Goal: Task Accomplishment & Management: Manage account settings

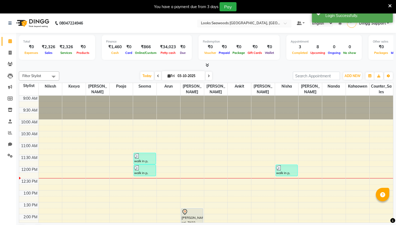
click at [232, 25] on input "text" at bounding box center [239, 23] width 78 height 5
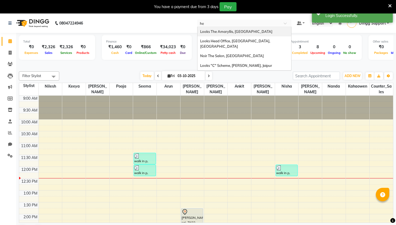
type input "hea"
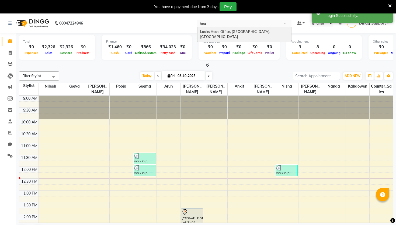
click at [231, 28] on div "Looks Head Office, [GEOGRAPHIC_DATA], [GEOGRAPHIC_DATA]" at bounding box center [245, 34] width 94 height 15
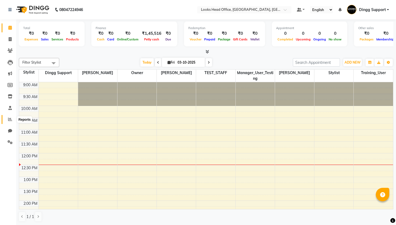
click at [9, 119] on icon at bounding box center [10, 119] width 4 height 4
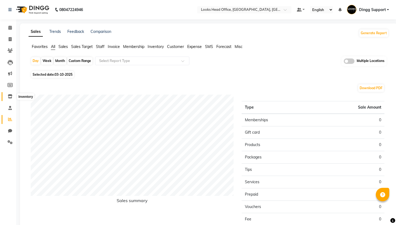
click at [10, 99] on span at bounding box center [9, 97] width 9 height 6
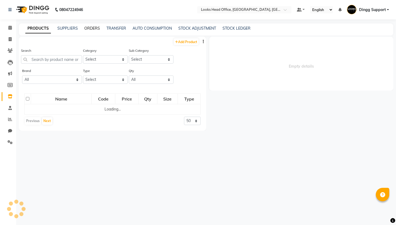
click at [97, 30] on link "ORDERS" at bounding box center [92, 28] width 16 height 5
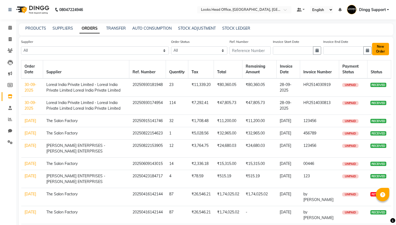
click at [386, 50] on button "New Order" at bounding box center [380, 49] width 17 height 12
select select "true"
select select "1617"
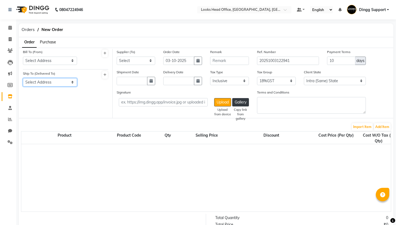
click at [74, 79] on select "Select Address LOOKS SAlon sector 51 Looks Salon Pvt Ltd" at bounding box center [50, 82] width 54 height 8
click at [9, 92] on li "Inventory" at bounding box center [8, 97] width 16 height 12
click at [9, 94] on span at bounding box center [9, 97] width 9 height 6
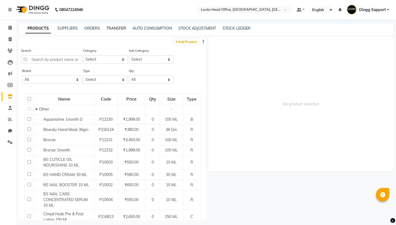
click at [121, 29] on link "TRANSFER" at bounding box center [117, 28] width 20 height 5
select select "sender"
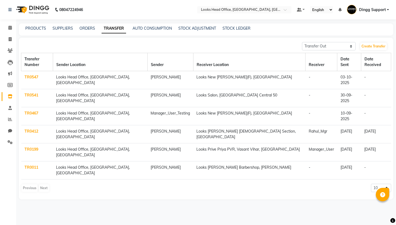
click at [376, 50] on div "Create Transfer" at bounding box center [376, 46] width 32 height 9
click at [376, 49] on link "Create Transfer" at bounding box center [374, 47] width 27 height 8
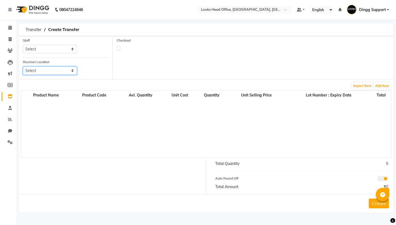
click at [67, 73] on select "Select Looks Prive Rajouri Garden, New Delhi Looks Golf Avenue, Gurgaon Sector-…" at bounding box center [50, 71] width 54 height 8
click at [55, 74] on select "Select Looks Prive Rajouri Garden, New Delhi Looks Golf Avenue, Gurgaon Sector-…" at bounding box center [50, 71] width 54 height 8
click at [35, 32] on span "Transfer" at bounding box center [33, 30] width 21 height 10
select select "sender"
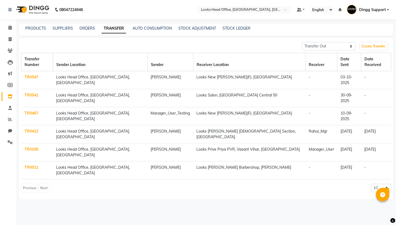
click at [35, 75] on link "TR0547" at bounding box center [32, 77] width 14 height 5
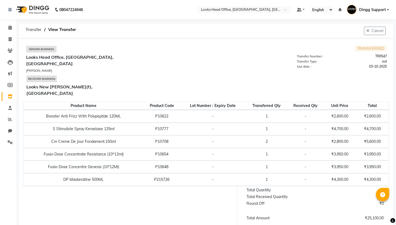
click at [371, 8] on span "Dingg Support" at bounding box center [372, 10] width 27 height 6
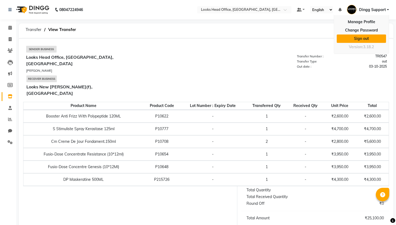
click at [365, 35] on link "Sign out" at bounding box center [361, 39] width 49 height 8
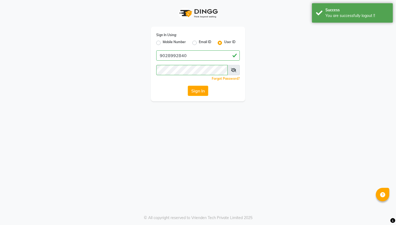
click at [168, 39] on div "Sign In Using: Mobile Number Email ID User ID" at bounding box center [198, 39] width 84 height 14
click at [174, 41] on label "Mobile Number" at bounding box center [174, 43] width 23 height 6
click at [166, 41] on input "Mobile Number" at bounding box center [165, 42] width 4 height 4
radio input "true"
radio input "false"
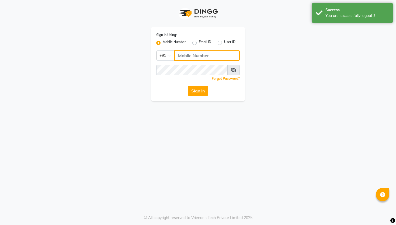
click at [199, 54] on input "Username" at bounding box center [207, 55] width 66 height 10
click at [182, 55] on input "9090909011" at bounding box center [207, 55] width 66 height 10
type input "9090909011"
click at [170, 88] on div "Sign In" at bounding box center [198, 91] width 84 height 10
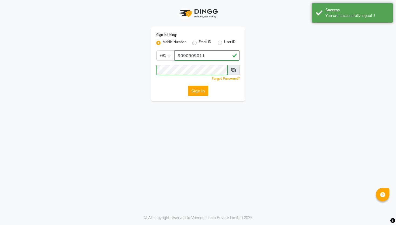
click at [201, 91] on button "Sign In" at bounding box center [198, 91] width 20 height 10
